Goal: Transaction & Acquisition: Download file/media

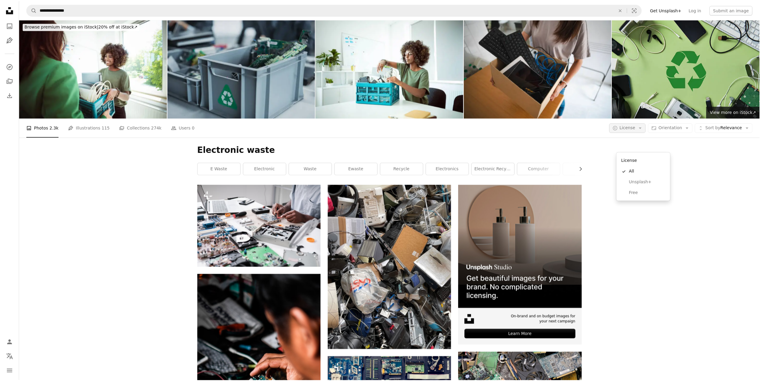
scroll to position [120, 0]
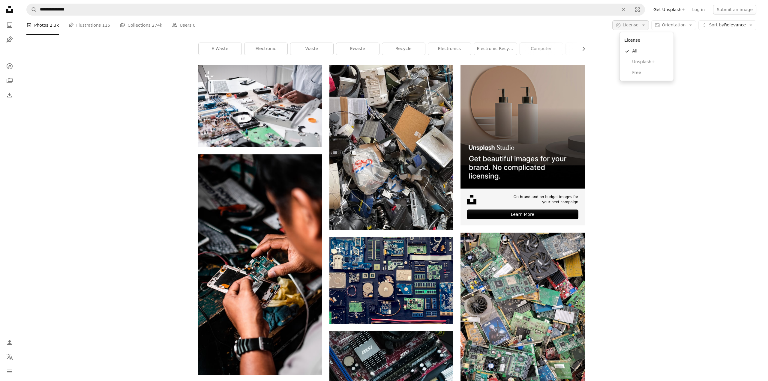
click at [644, 23] on button "A copyright icon © License Arrow down" at bounding box center [631, 25] width 37 height 10
click at [646, 70] on span "Free" at bounding box center [650, 73] width 37 height 6
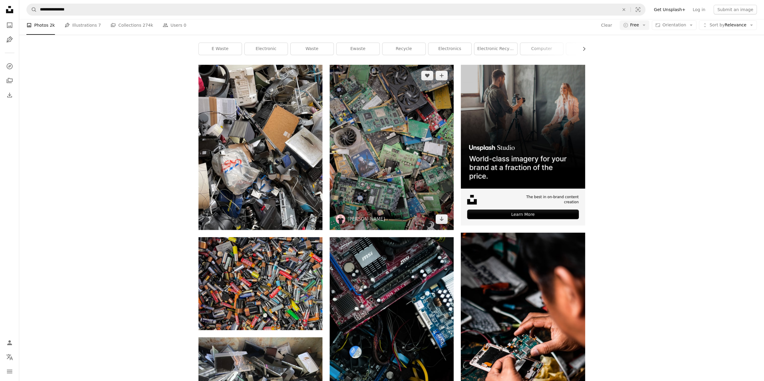
click at [391, 230] on img at bounding box center [392, 147] width 124 height 165
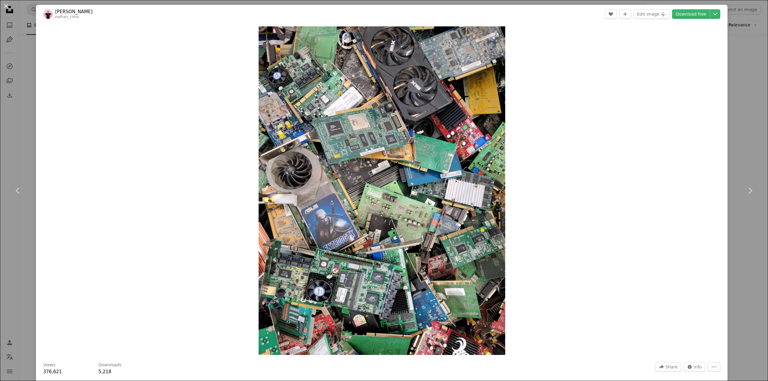
click at [454, 228] on img "Zoom in on this image" at bounding box center [382, 190] width 247 height 329
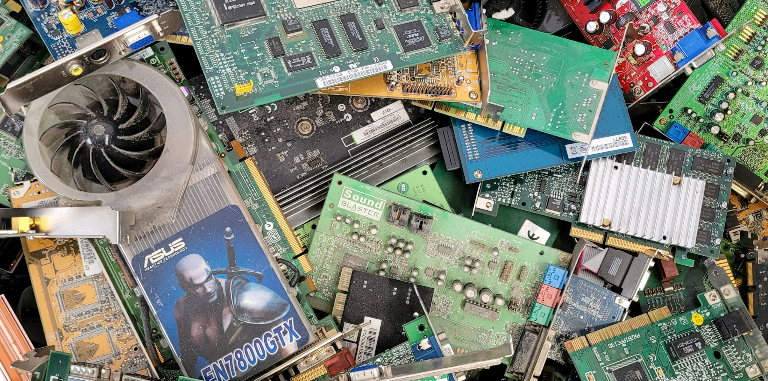
scroll to position [466, 0]
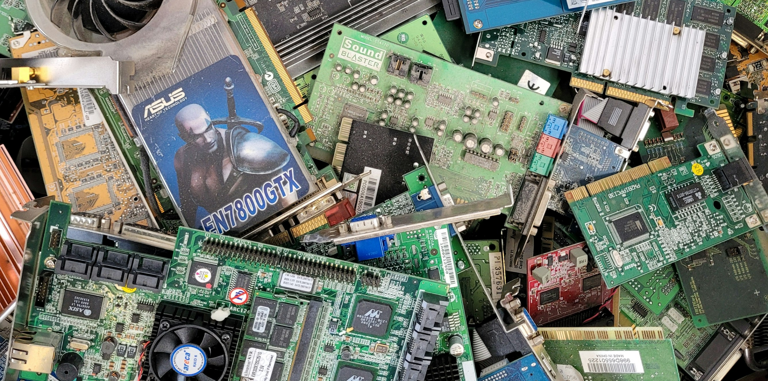
click at [362, 87] on img "Zoom out on this image" at bounding box center [384, 46] width 769 height 1025
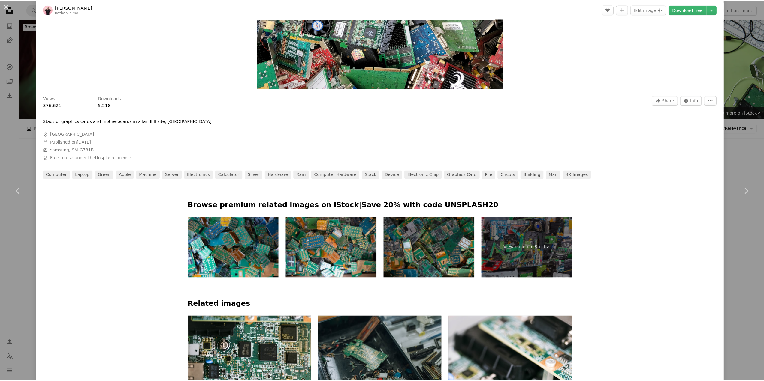
scroll to position [270, 0]
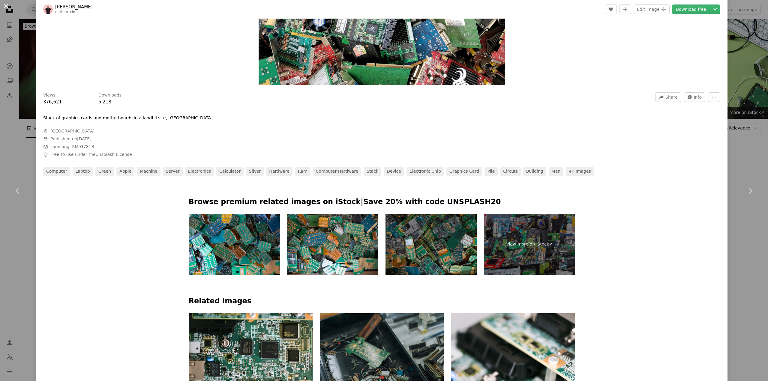
drag, startPoint x: 211, startPoint y: 194, endPoint x: 238, endPoint y: 188, distance: 27.7
